Goal: Understand site structure: Grasp the organization and layout of the website

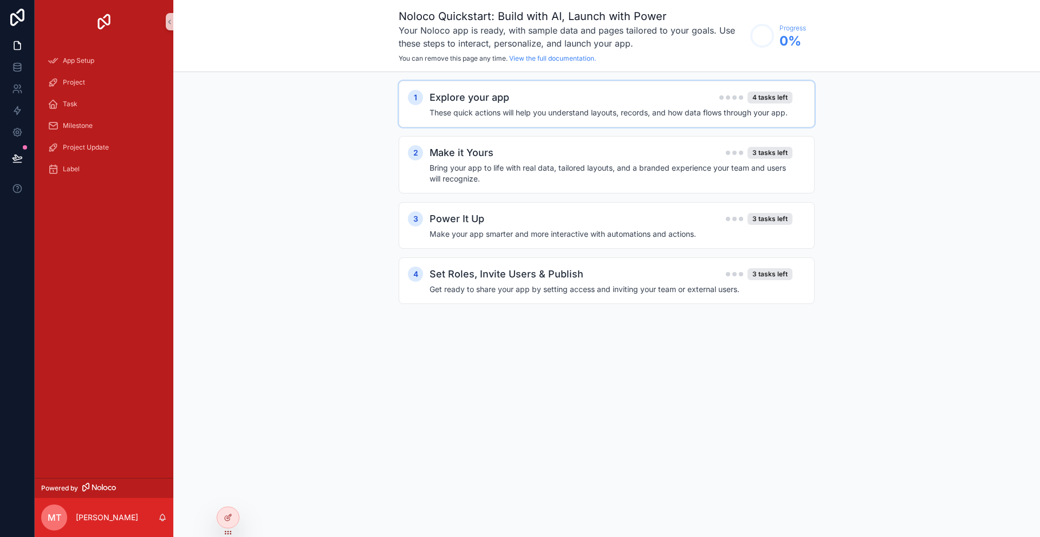
click at [467, 100] on h2 "Explore your app" at bounding box center [469, 97] width 80 height 15
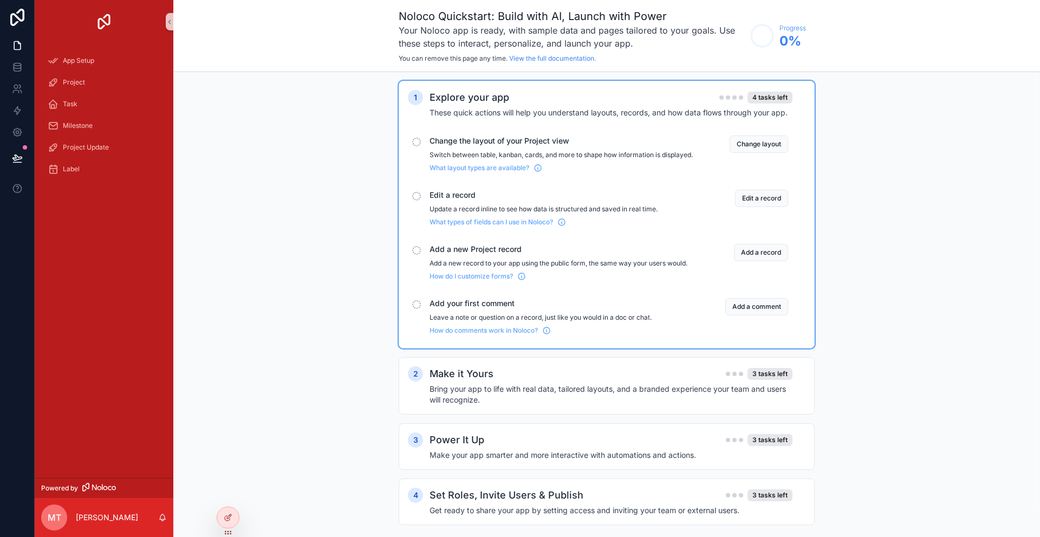
click at [461, 103] on h2 "Explore your app" at bounding box center [469, 97] width 80 height 15
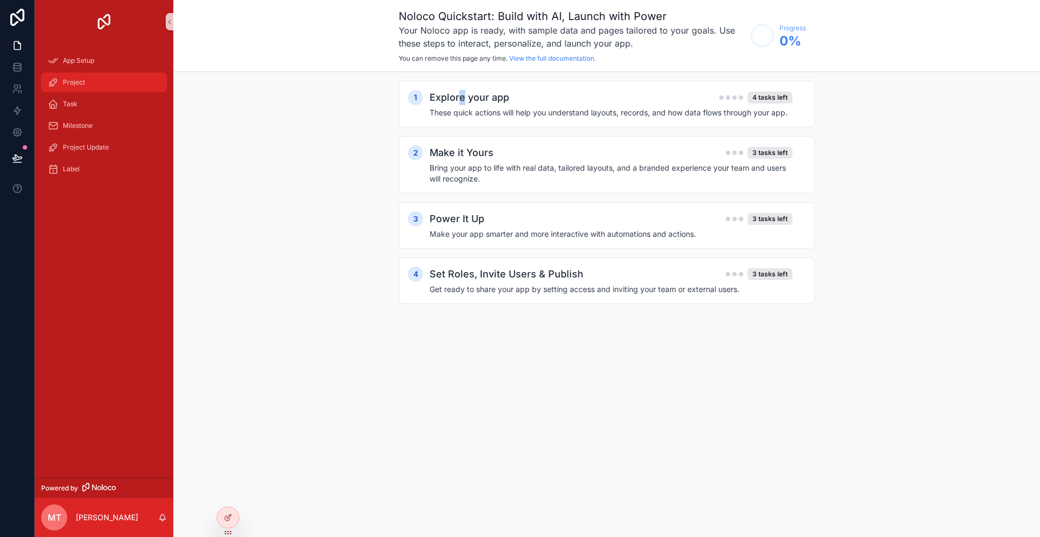
click at [74, 82] on span "Project" at bounding box center [74, 82] width 22 height 9
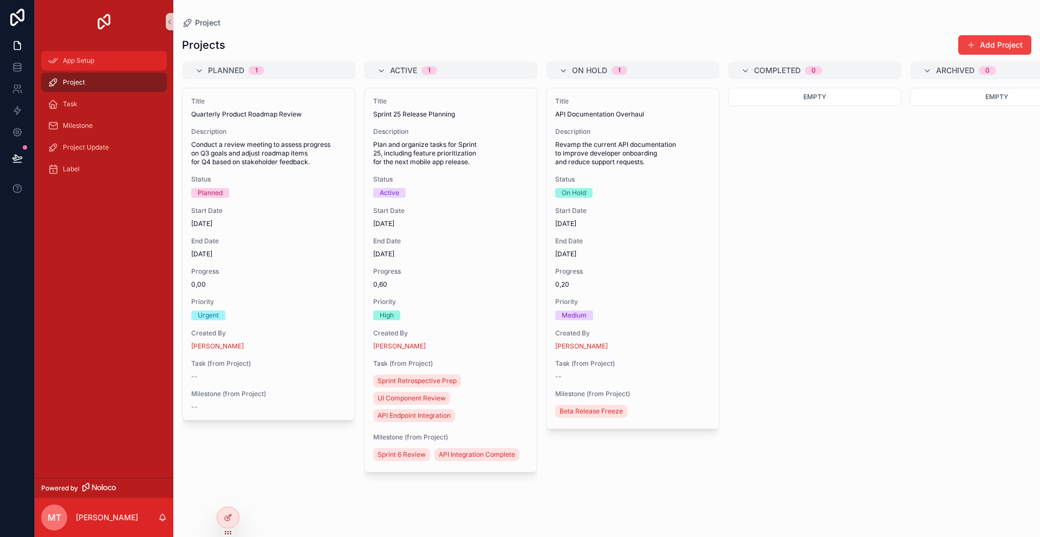
click at [94, 60] on span "App Setup" at bounding box center [78, 60] width 31 height 9
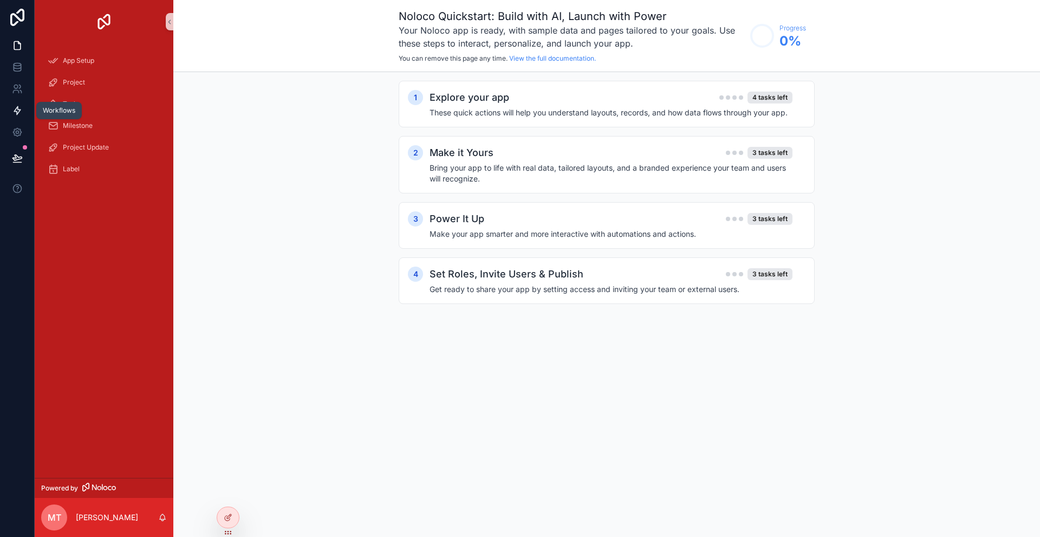
click at [13, 110] on icon at bounding box center [17, 110] width 11 height 11
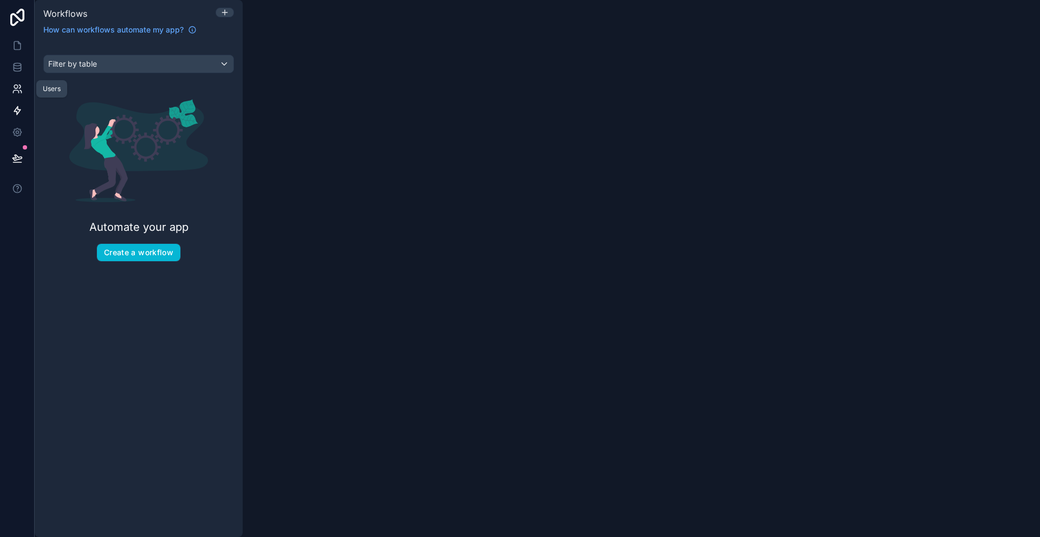
click at [16, 93] on icon at bounding box center [17, 88] width 11 height 11
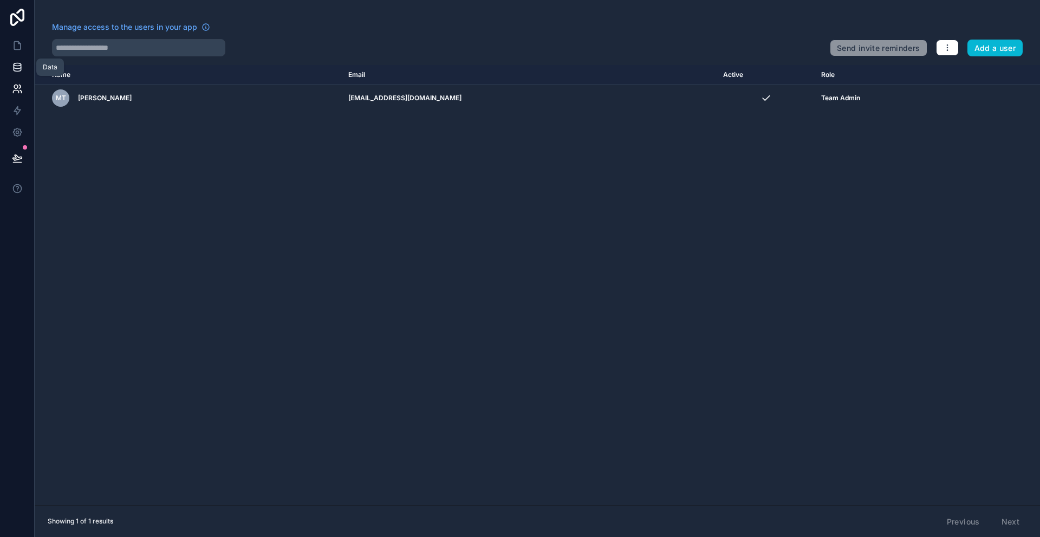
click at [17, 63] on icon at bounding box center [17, 64] width 7 height 3
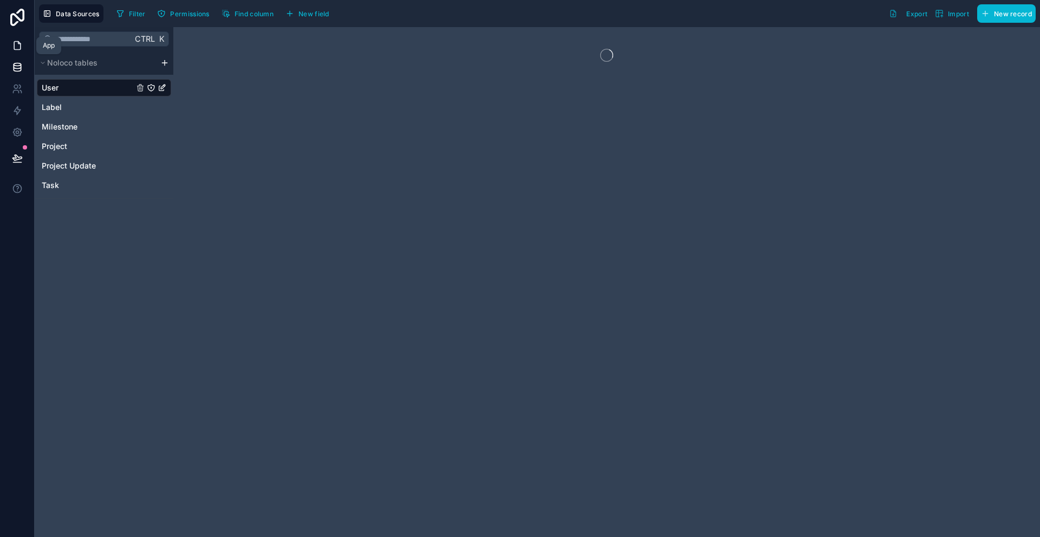
click at [12, 42] on icon at bounding box center [17, 45] width 11 height 11
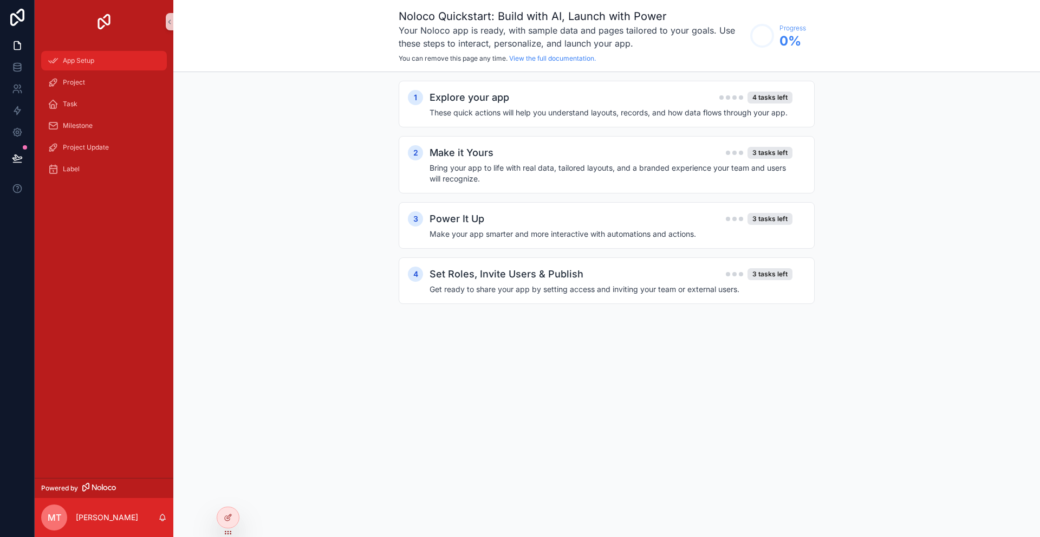
click at [82, 59] on span "App Setup" at bounding box center [78, 60] width 31 height 9
click at [487, 106] on div "Explore your app 4 tasks left These quick actions will help you understand layo…" at bounding box center [617, 104] width 376 height 28
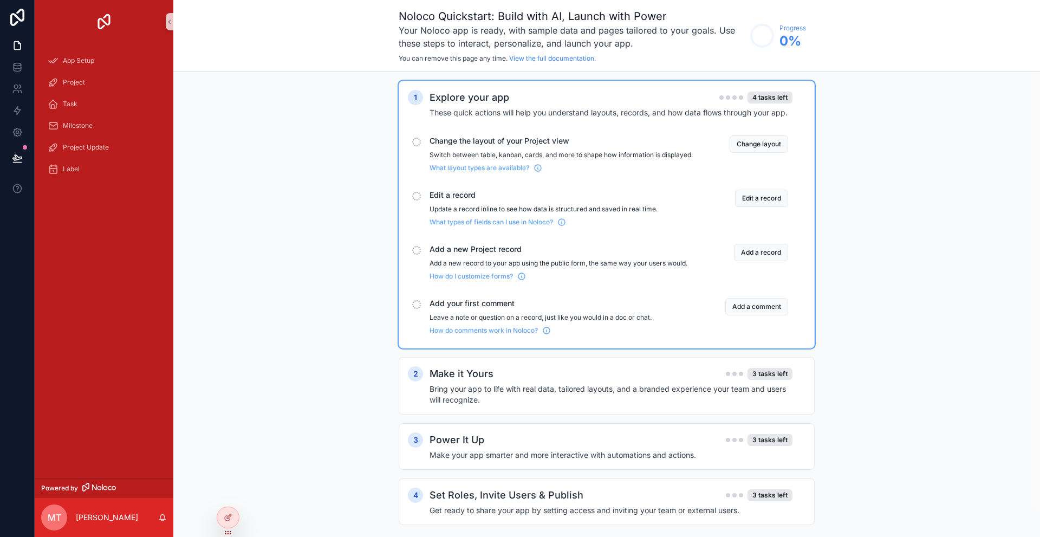
click at [410, 148] on div "Change the layout of your Project view Switch between table, kanban, cards, and…" at bounding box center [606, 153] width 397 height 45
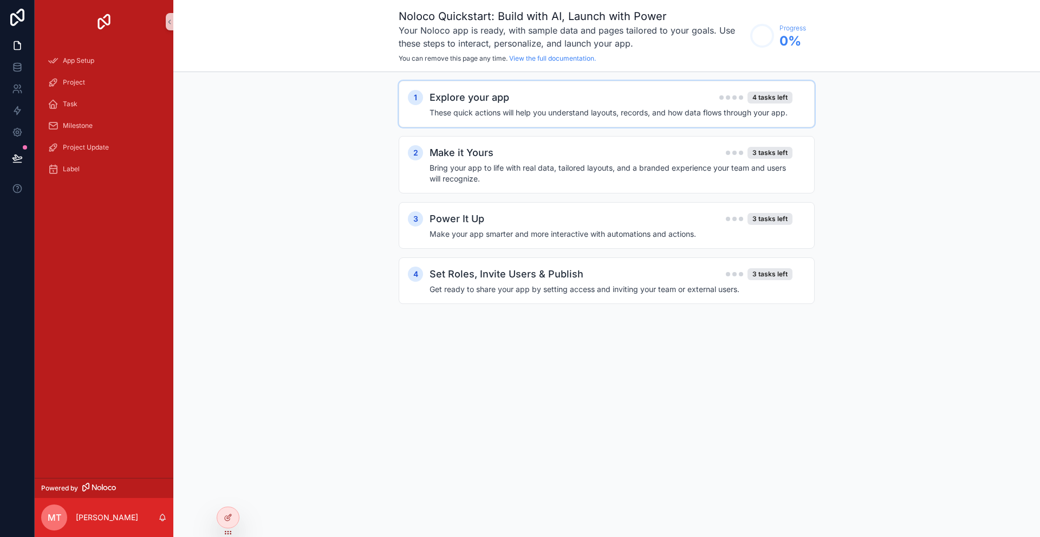
click at [524, 100] on div "Explore your app 4 tasks left" at bounding box center [610, 97] width 363 height 15
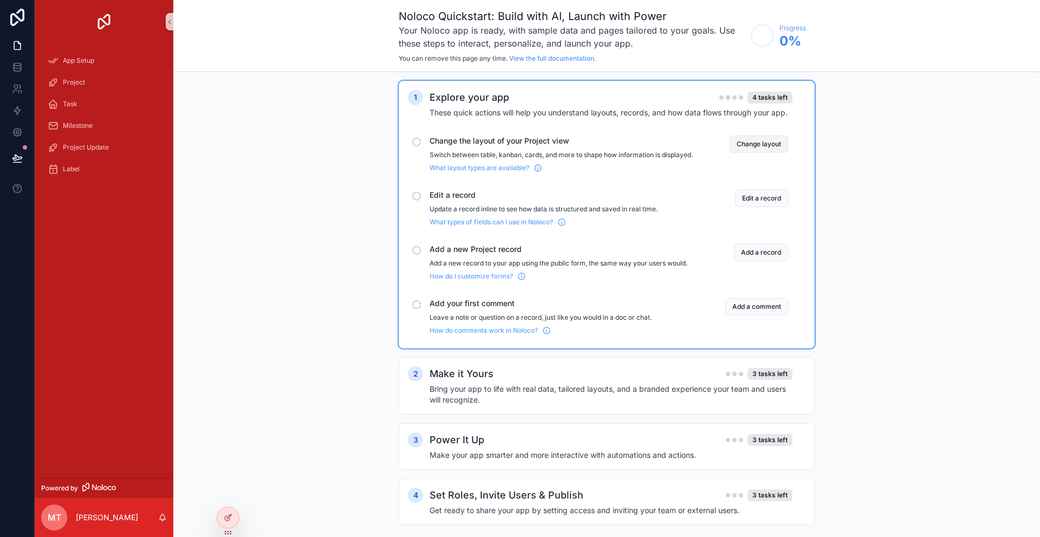
click at [756, 147] on button "Change layout" at bounding box center [758, 143] width 58 height 17
